Goal: Find specific page/section: Find specific page/section

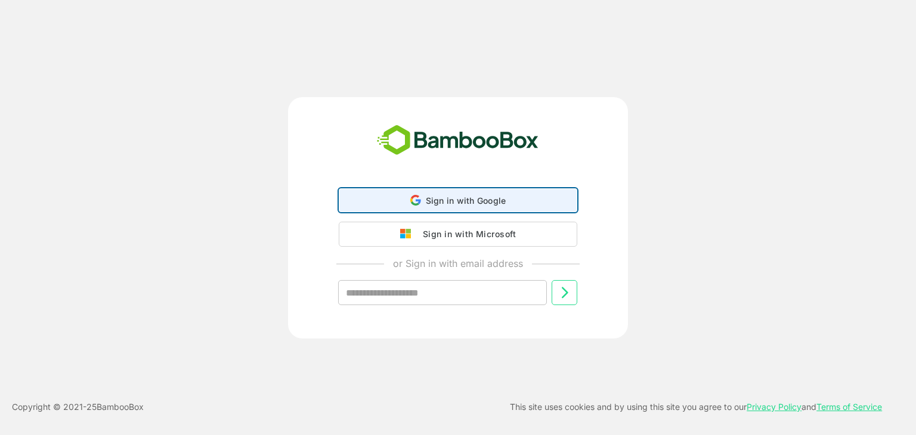
click at [401, 197] on div "Sign in with Google Sign in with Google. Opens in new tab" at bounding box center [457, 200] width 223 height 23
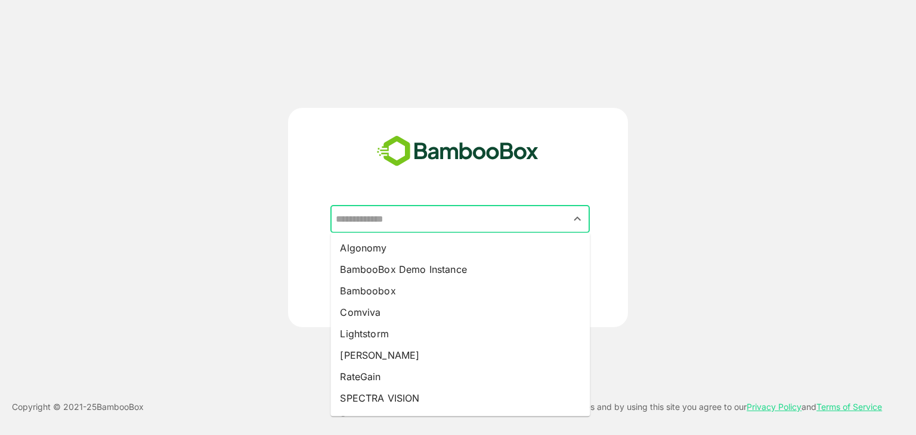
click at [432, 223] on input "text" at bounding box center [460, 219] width 255 height 23
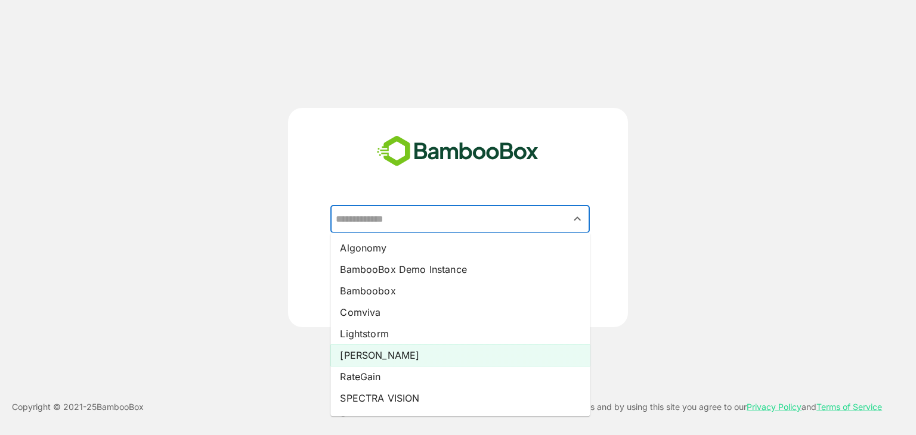
click at [439, 356] on li "[PERSON_NAME]" at bounding box center [459, 355] width 259 height 21
type input "*****"
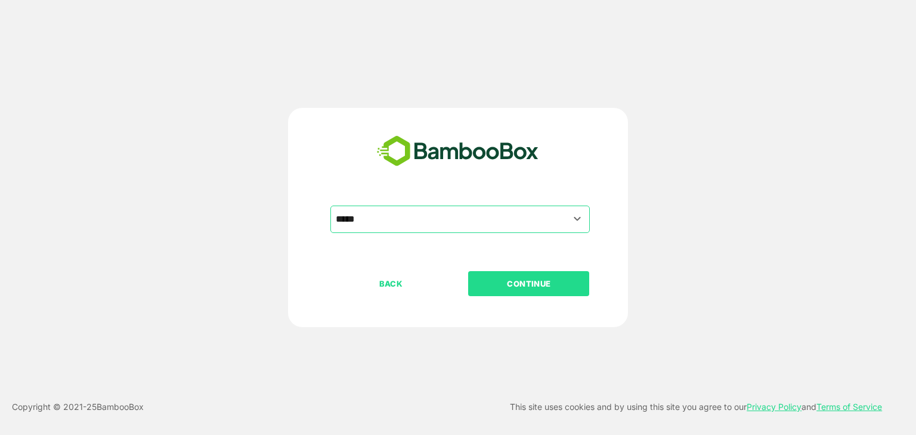
click at [556, 286] on p "CONTINUE" at bounding box center [528, 283] width 119 height 13
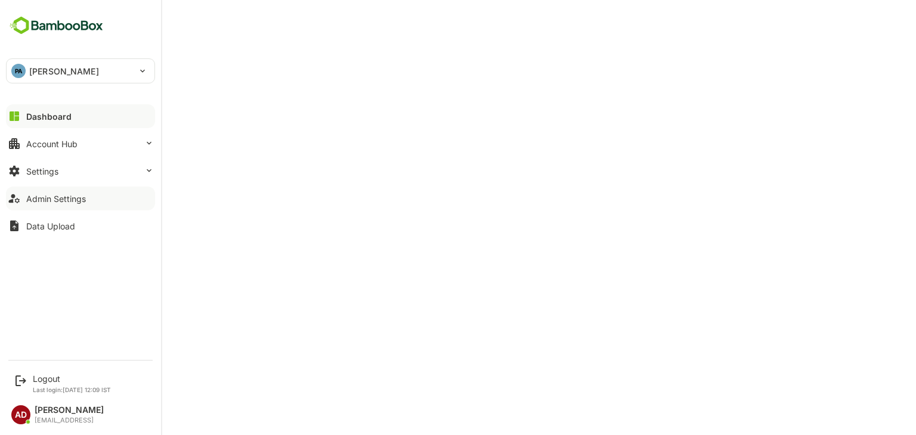
click at [66, 196] on div "Admin Settings" at bounding box center [56, 199] width 60 height 10
click at [38, 179] on button "Settings" at bounding box center [80, 171] width 149 height 24
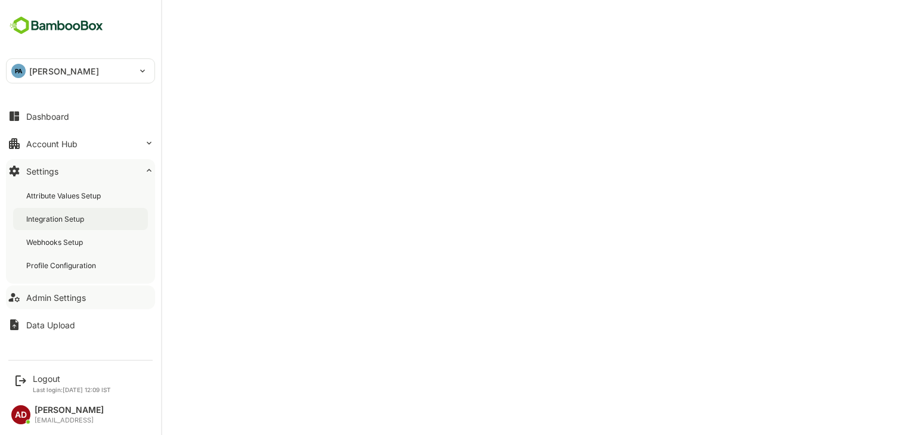
click at [48, 222] on div "Integration Setup" at bounding box center [56, 219] width 60 height 10
click at [21, 105] on button "Dashboard" at bounding box center [80, 116] width 149 height 24
